Goal: Check status

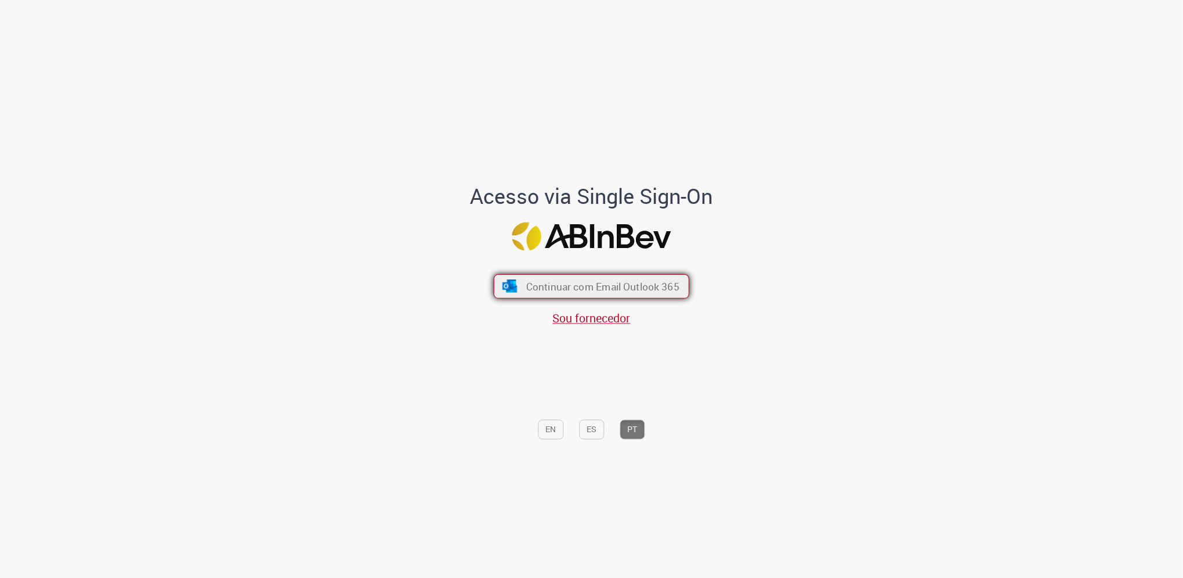
click at [543, 281] on span "Continuar com Email Outlook 365" at bounding box center [602, 285] width 153 height 13
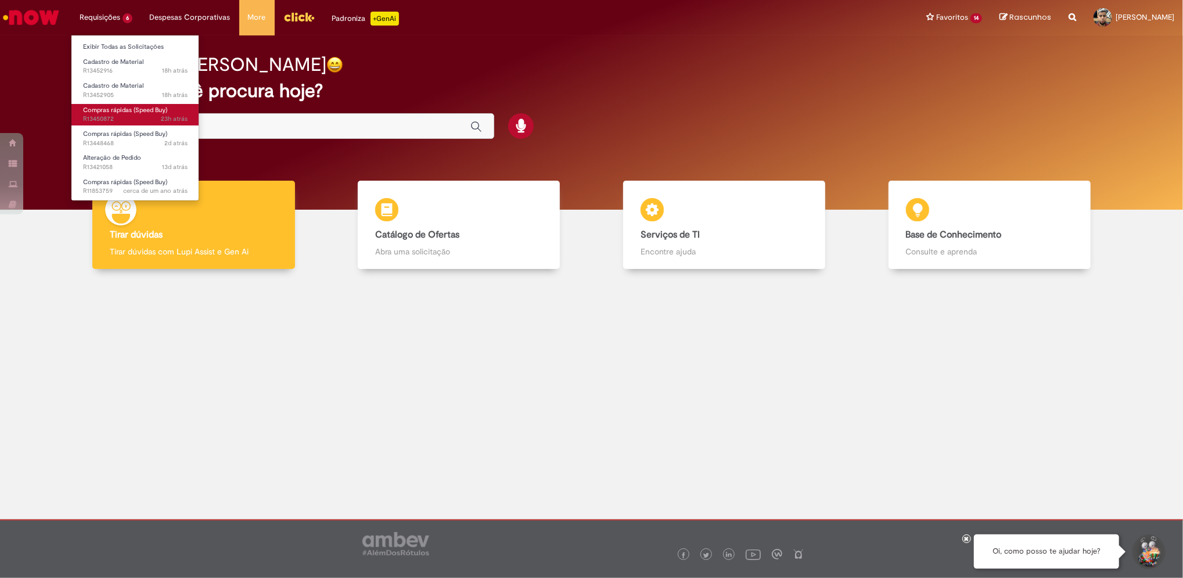
click at [127, 120] on span "23h atrás 23 horas atrás R13450872" at bounding box center [135, 118] width 105 height 9
